Goal: Find specific page/section: Find specific page/section

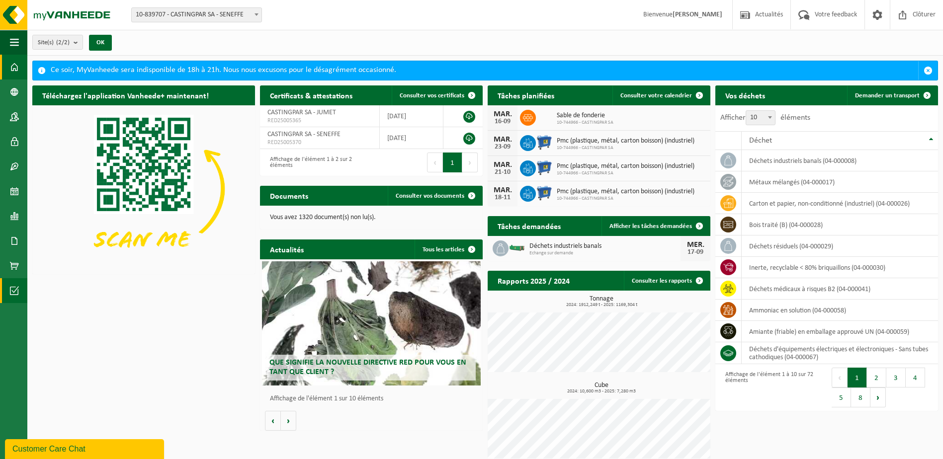
click at [10, 286] on span at bounding box center [14, 290] width 9 height 25
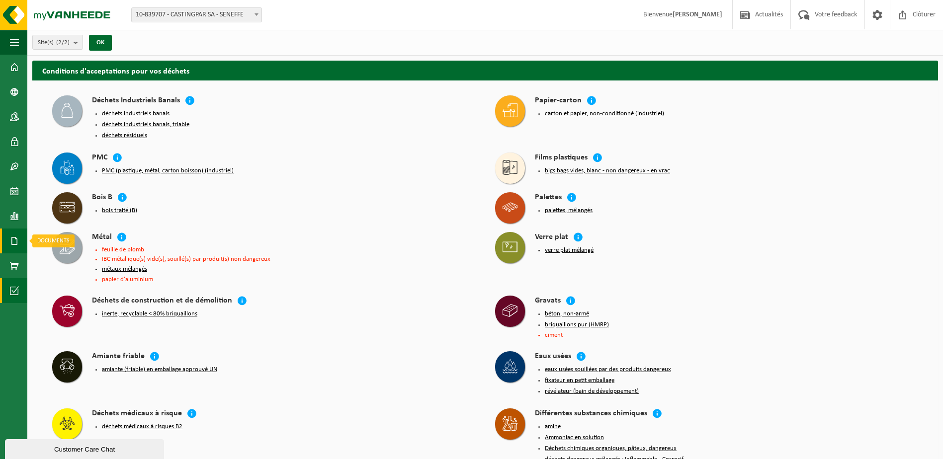
click at [11, 237] on span at bounding box center [14, 241] width 9 height 25
click at [12, 220] on span at bounding box center [14, 216] width 9 height 25
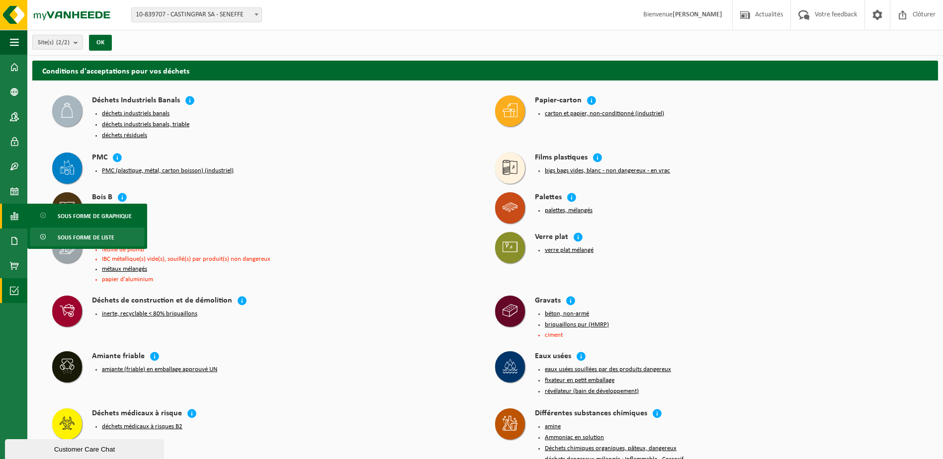
click at [78, 238] on span "Sous forme de liste" at bounding box center [86, 237] width 57 height 19
